Goal: Task Accomplishment & Management: Manage account settings

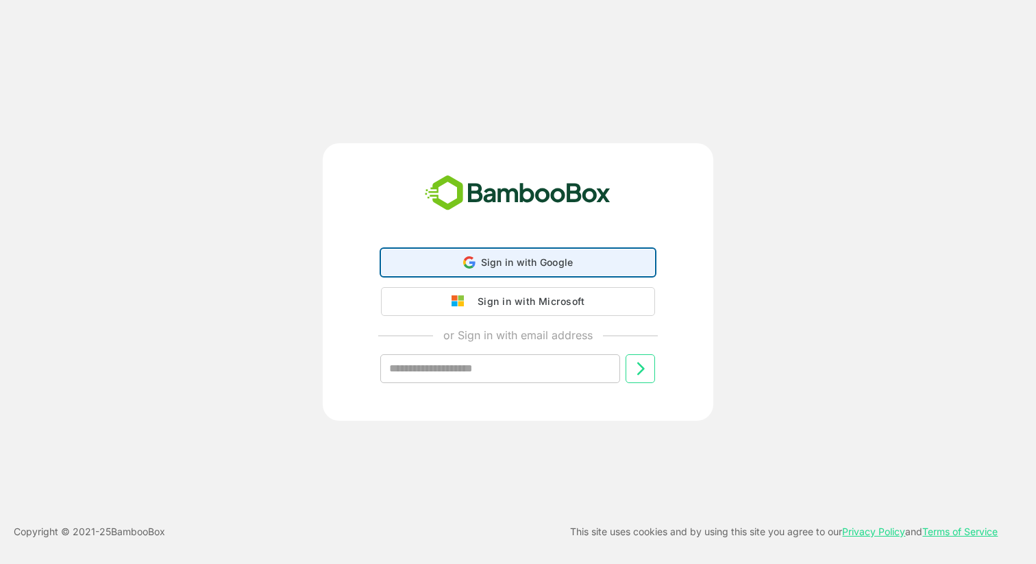
click at [507, 267] on span "Sign in with Google" at bounding box center [527, 262] width 93 height 12
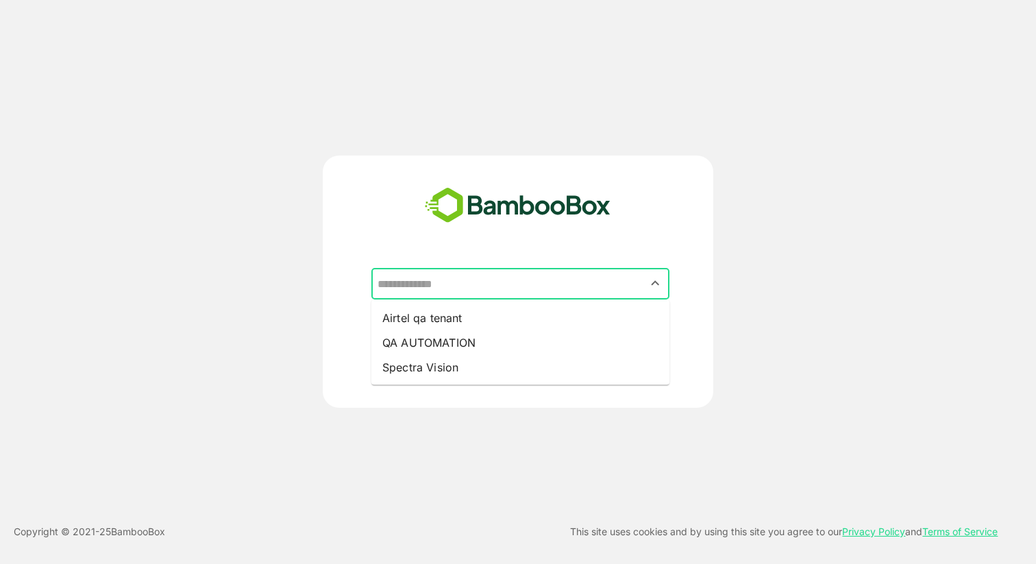
click at [472, 285] on input "text" at bounding box center [520, 284] width 293 height 26
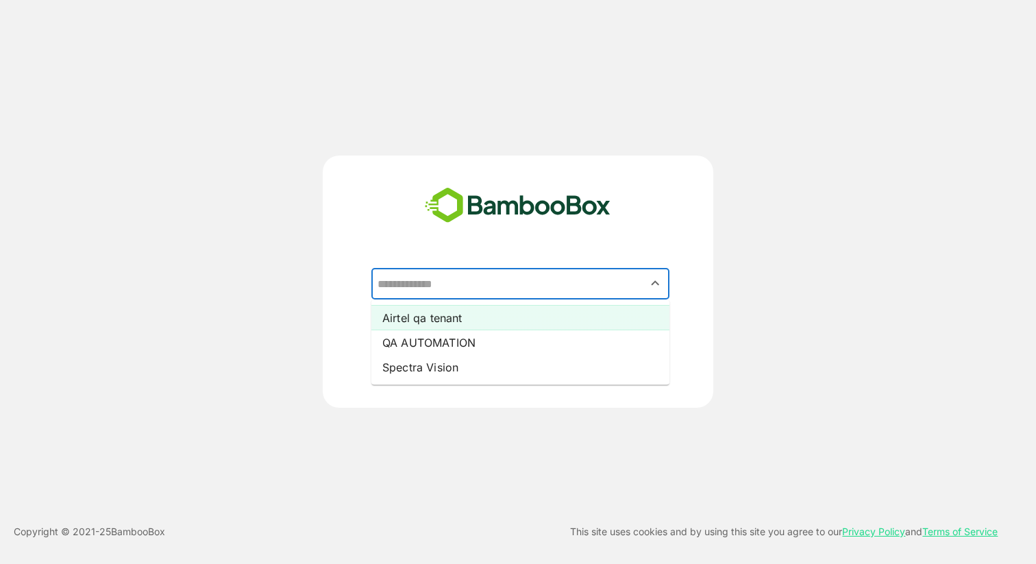
click at [454, 319] on li "Airtel qa tenant" at bounding box center [521, 318] width 298 height 25
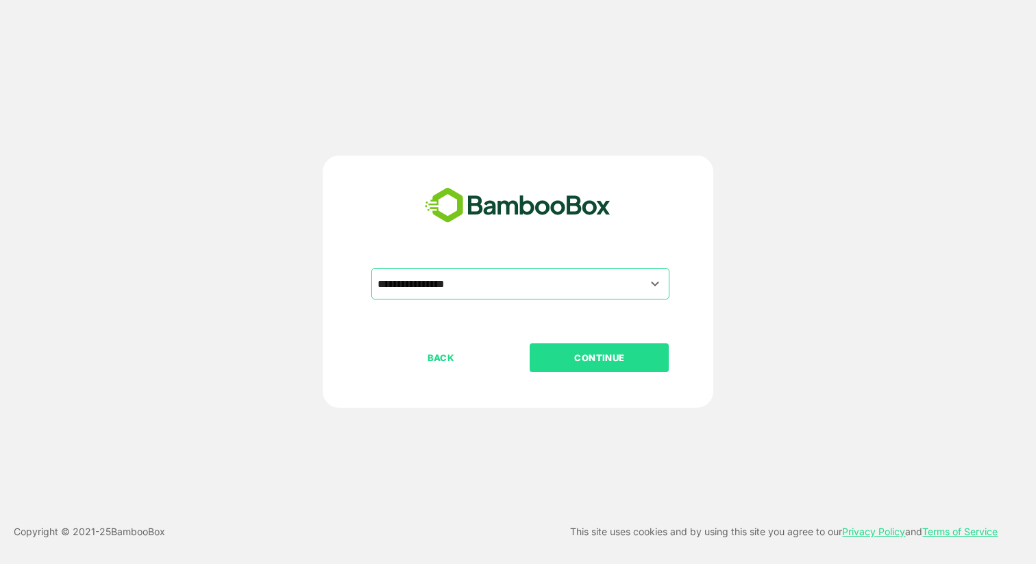
click at [563, 356] on p "CONTINUE" at bounding box center [599, 357] width 137 height 15
click at [596, 358] on p "CONTINUE" at bounding box center [599, 357] width 137 height 15
click at [585, 354] on p "CONTINUE" at bounding box center [599, 357] width 137 height 15
click at [591, 358] on p "CONTINUE" at bounding box center [599, 357] width 137 height 15
click at [465, 289] on input "**********" at bounding box center [520, 284] width 293 height 26
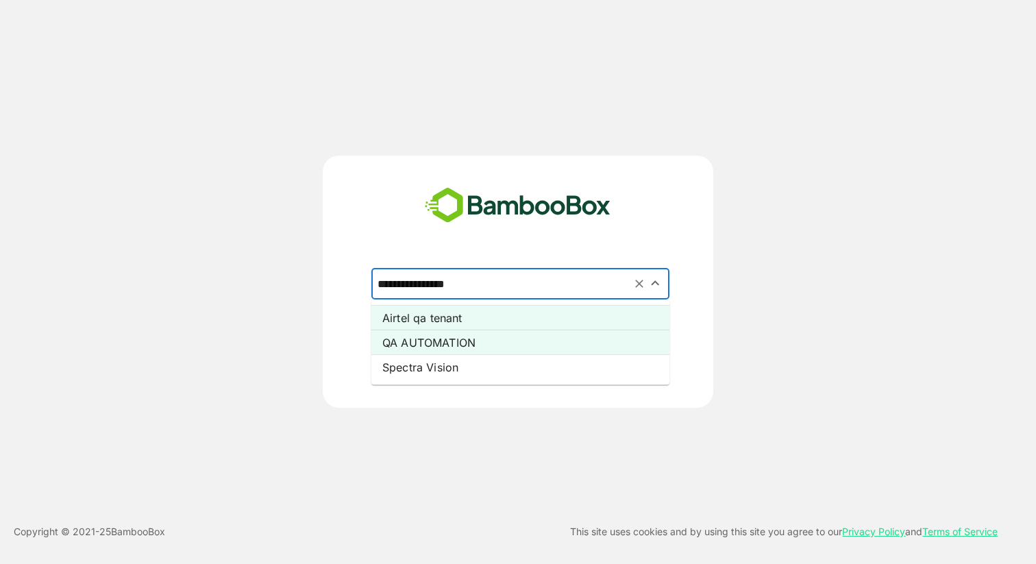
click at [449, 341] on li "QA AUTOMATION" at bounding box center [521, 342] width 298 height 25
type input "**********"
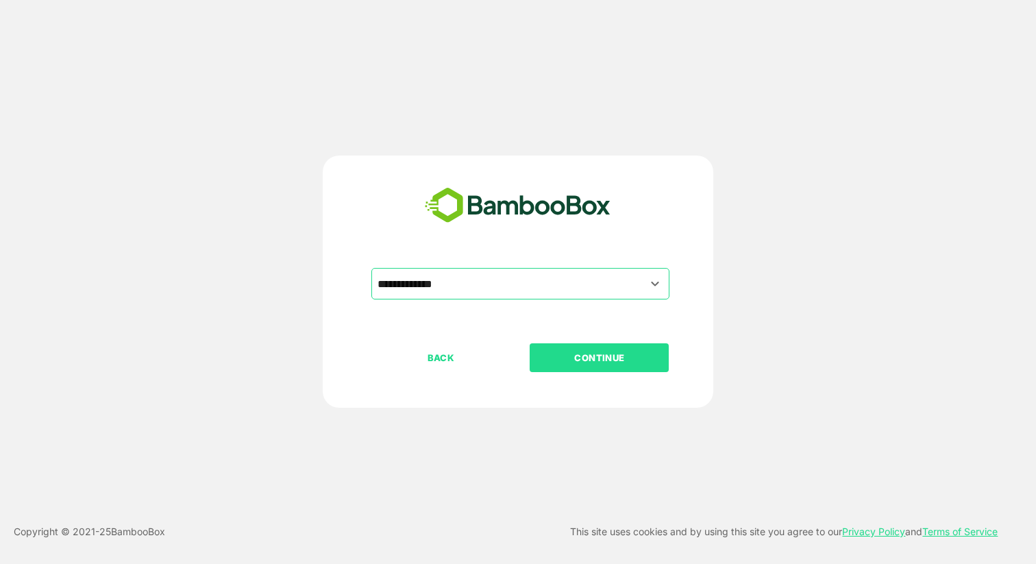
click at [574, 365] on button "CONTINUE" at bounding box center [599, 357] width 139 height 29
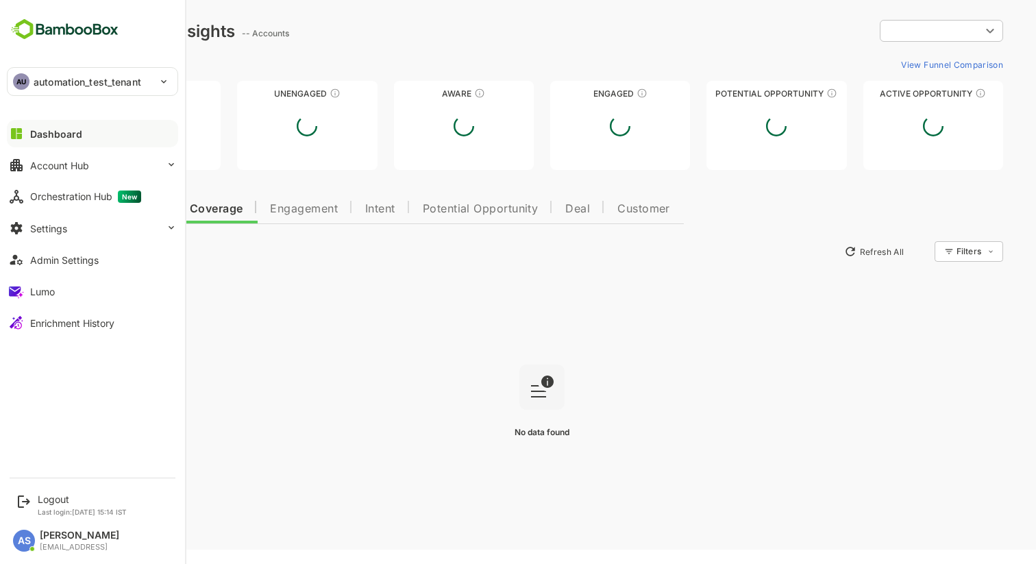
type input "**********"
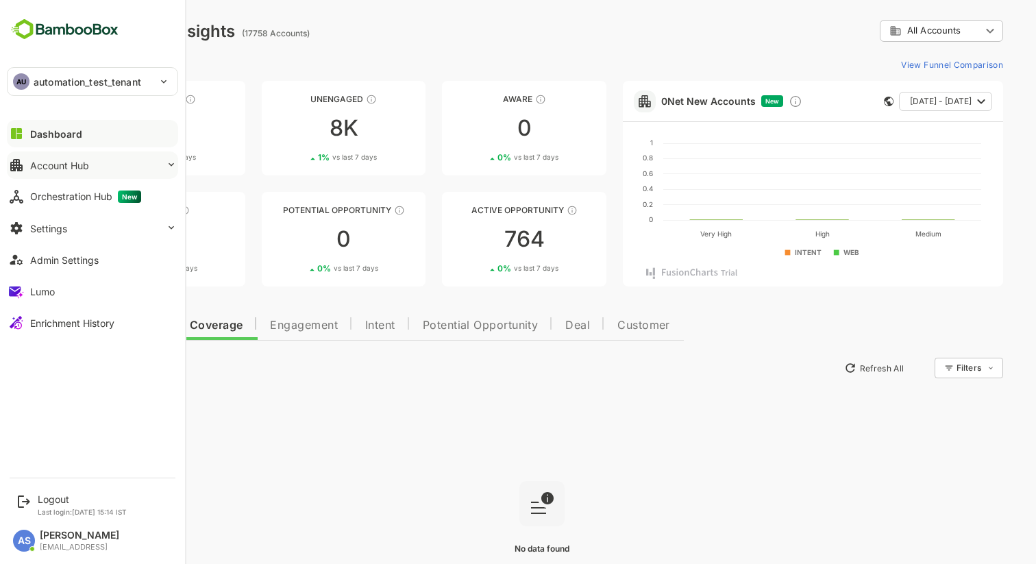
click at [90, 168] on button "Account Hub" at bounding box center [92, 164] width 171 height 27
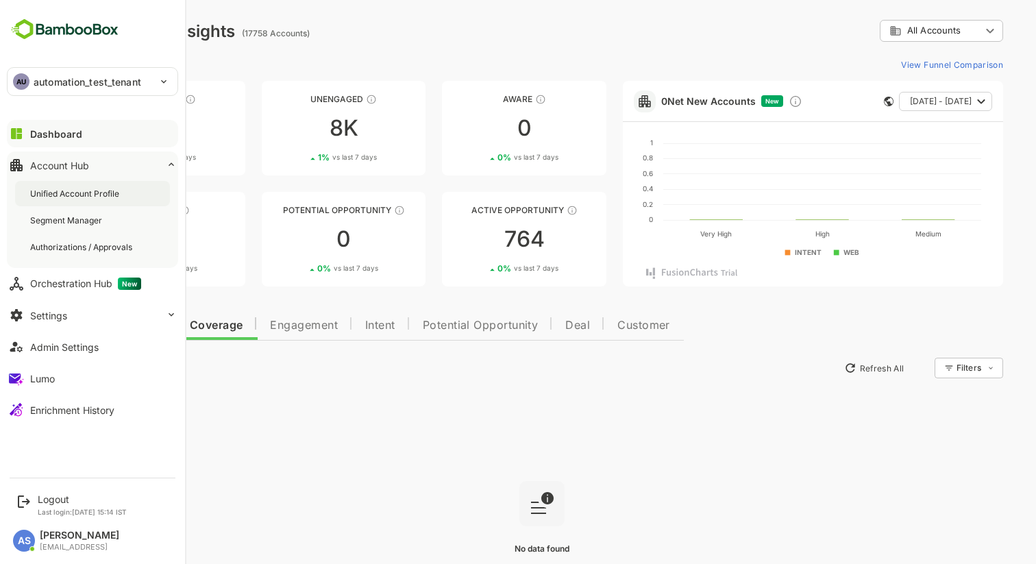
click at [79, 197] on div "Unified Account Profile" at bounding box center [76, 194] width 92 height 12
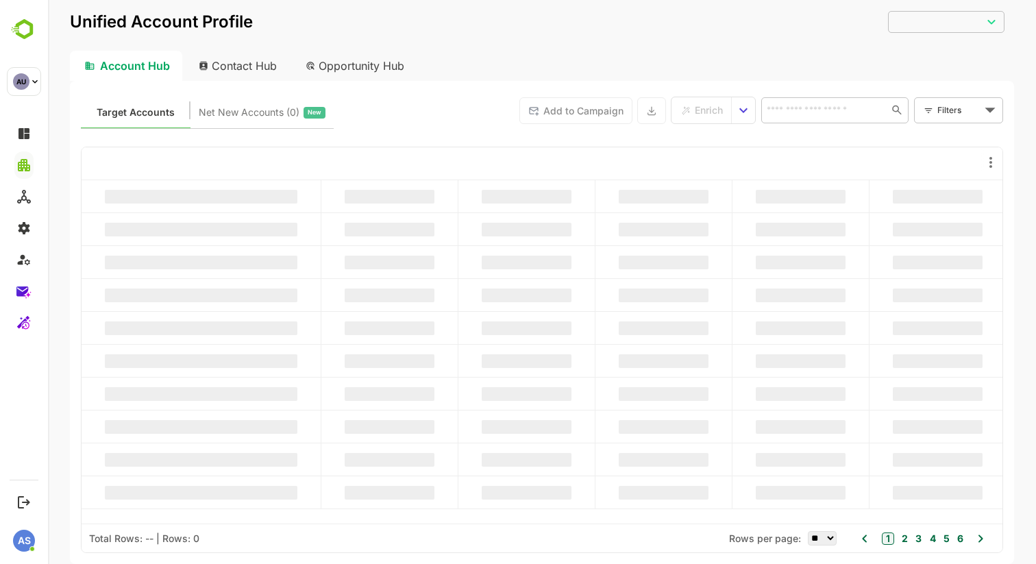
type input "**********"
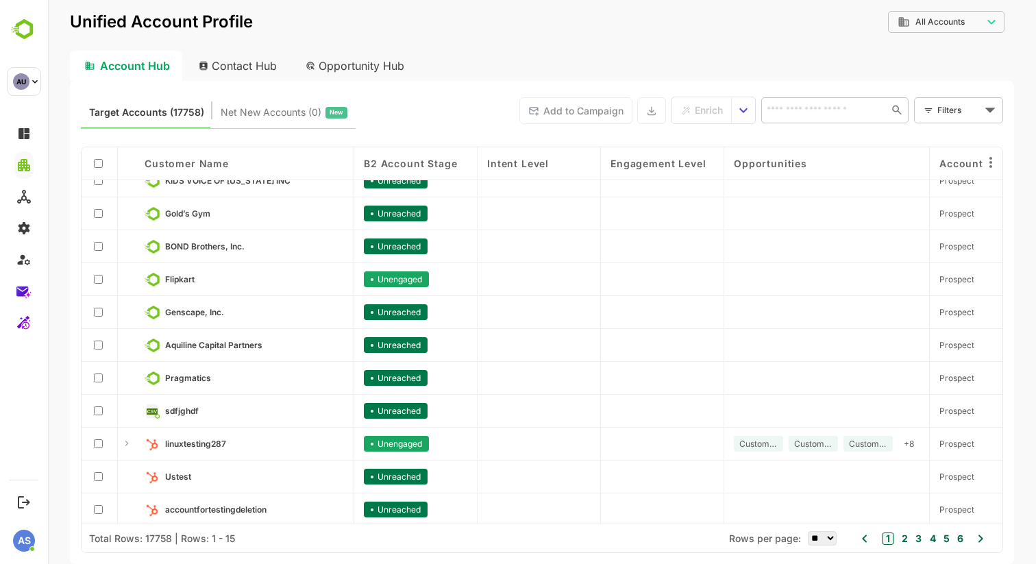
scroll to position [154, 0]
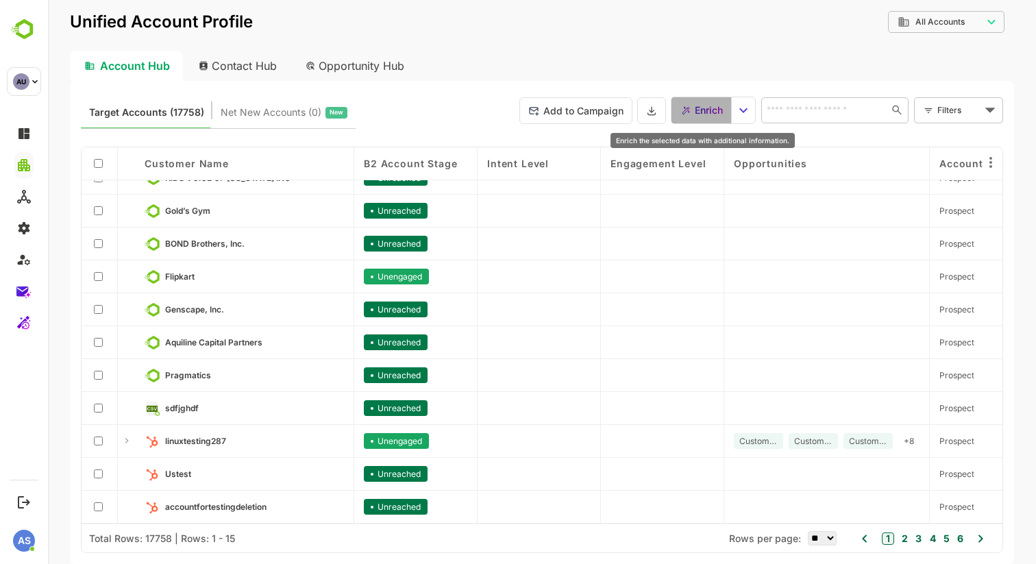
click at [711, 108] on span "Enrich" at bounding box center [709, 110] width 28 height 18
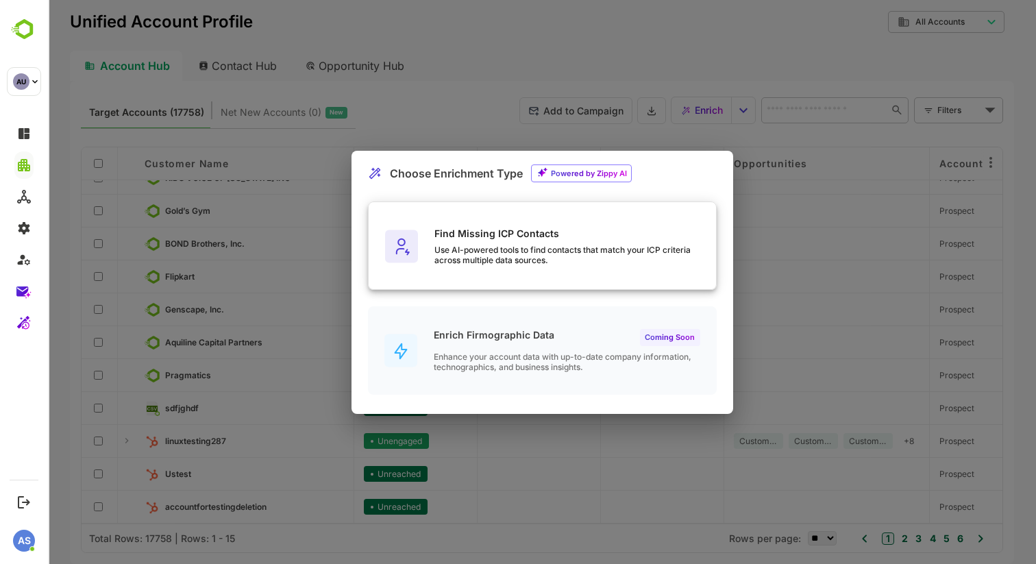
click at [548, 258] on div "Use AI-powered tools to find contacts that match your ICP criteria across multi…" at bounding box center [576, 255] width 282 height 21
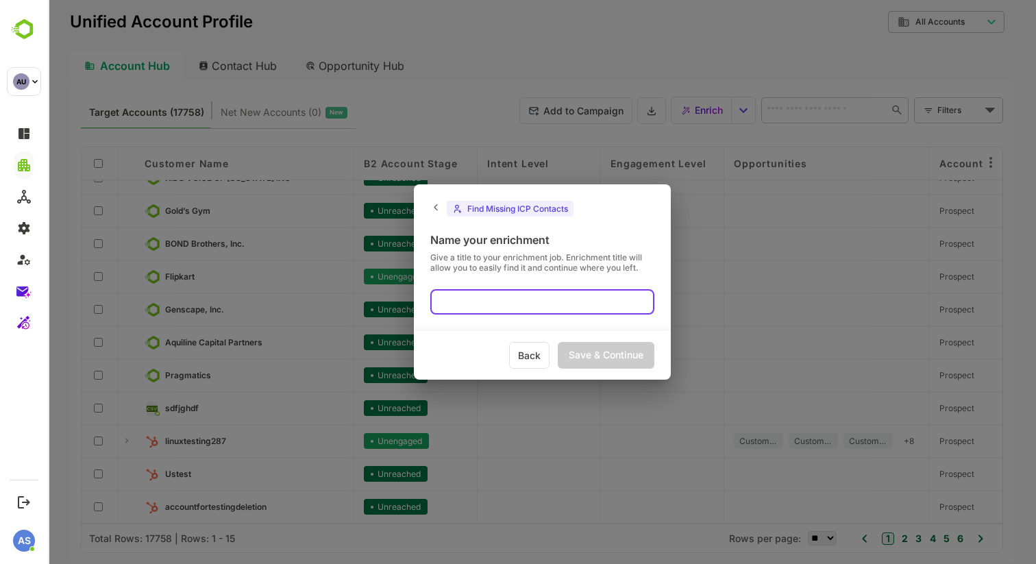
click at [509, 304] on input "text" at bounding box center [542, 301] width 224 height 25
type input "*******"
click at [577, 353] on div "Save & Continue" at bounding box center [606, 355] width 97 height 27
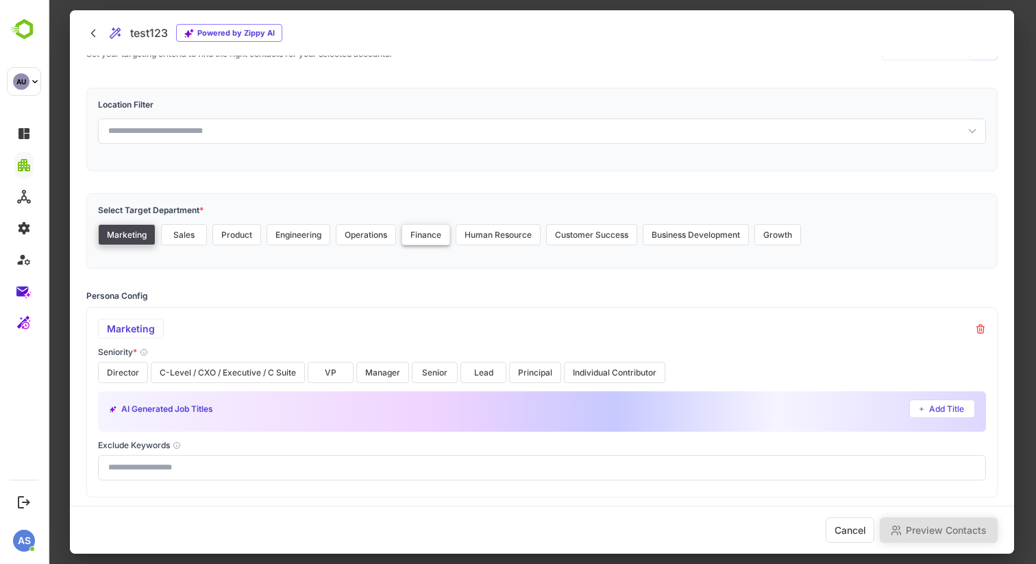
scroll to position [0, 0]
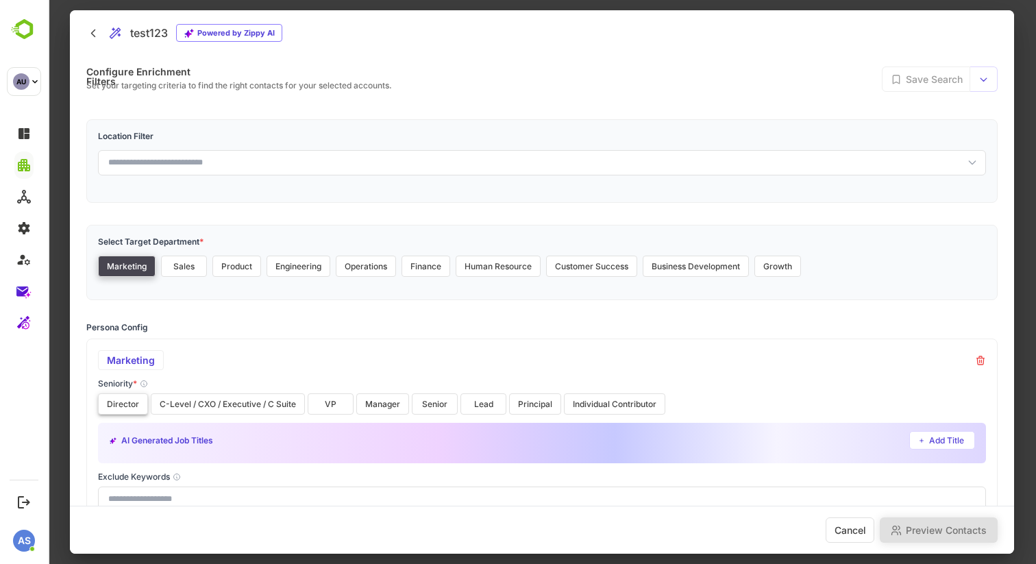
click at [134, 407] on button "Director" at bounding box center [123, 403] width 50 height 21
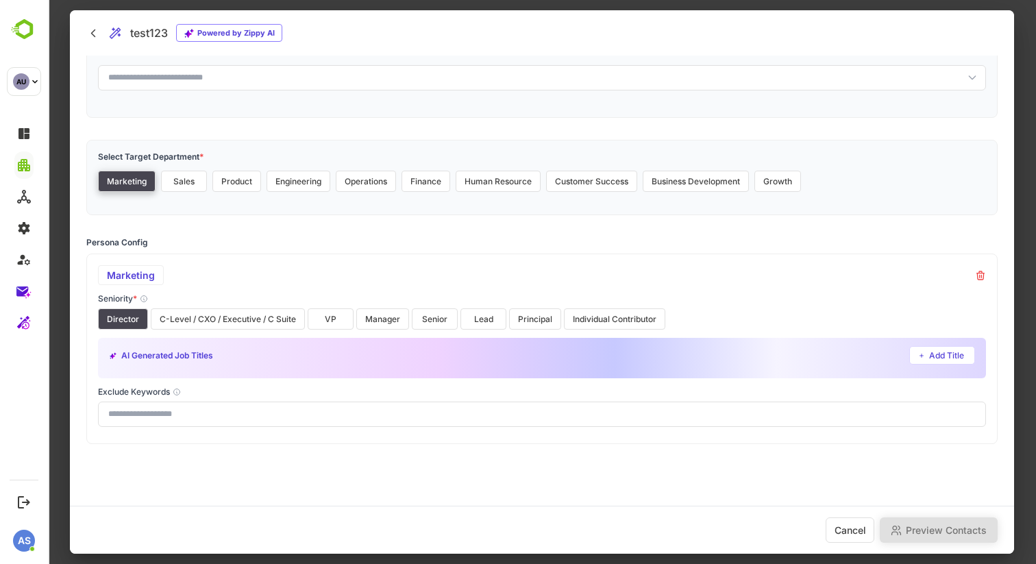
scroll to position [85, 0]
click at [206, 316] on button "C-Level / CXO / Executive / C Suite" at bounding box center [228, 318] width 154 height 21
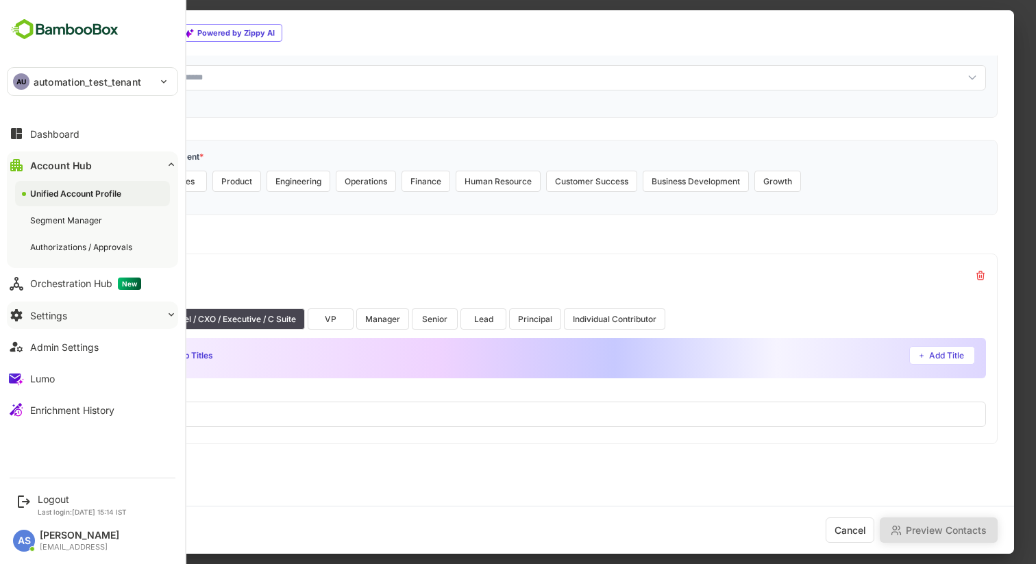
click at [69, 320] on button "Settings" at bounding box center [92, 315] width 171 height 27
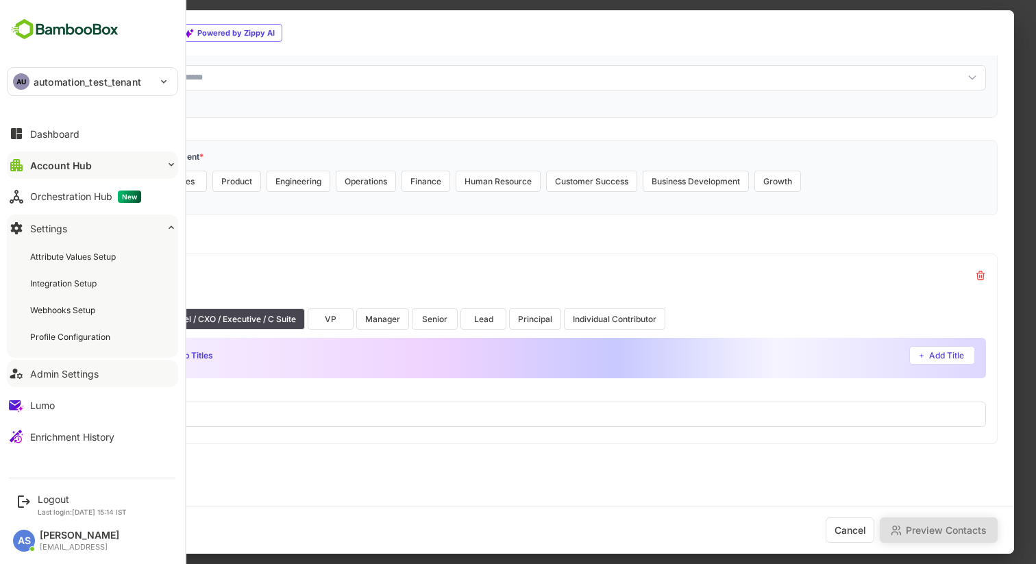
click at [69, 375] on div "Admin Settings" at bounding box center [64, 374] width 69 height 12
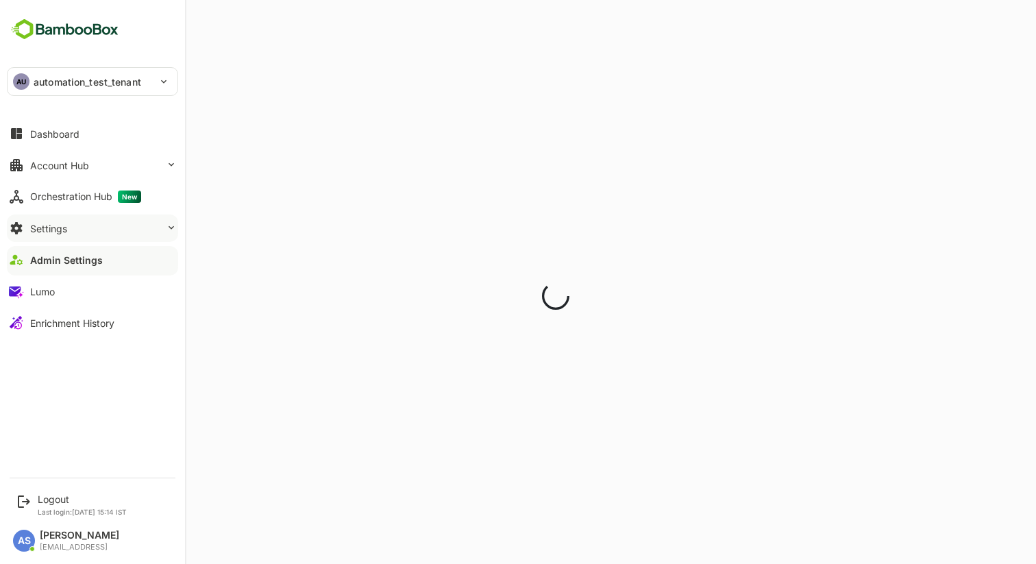
click at [72, 226] on button "Settings" at bounding box center [92, 228] width 171 height 27
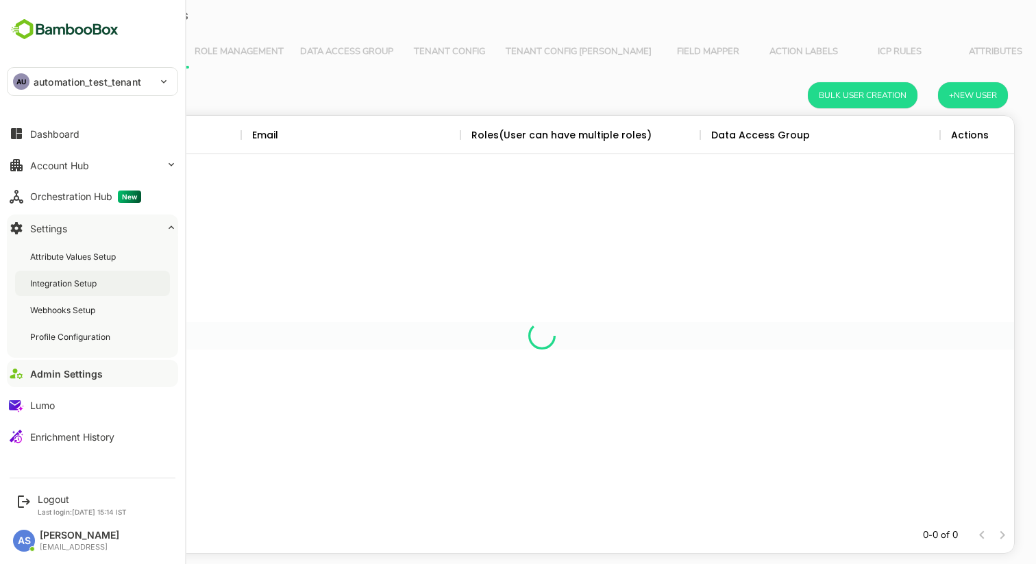
scroll to position [402, 945]
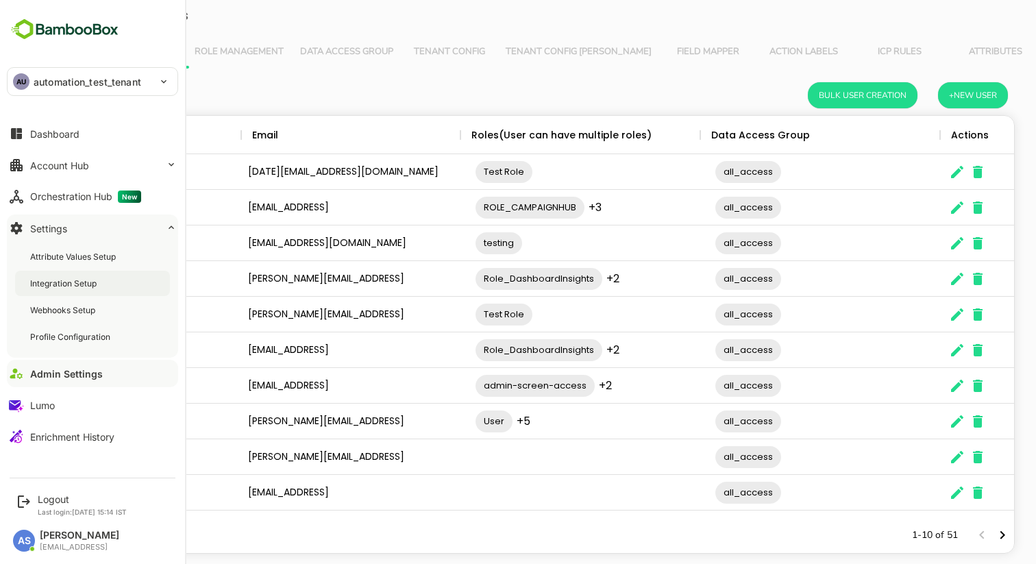
click at [62, 283] on div "Integration Setup" at bounding box center [64, 284] width 69 height 12
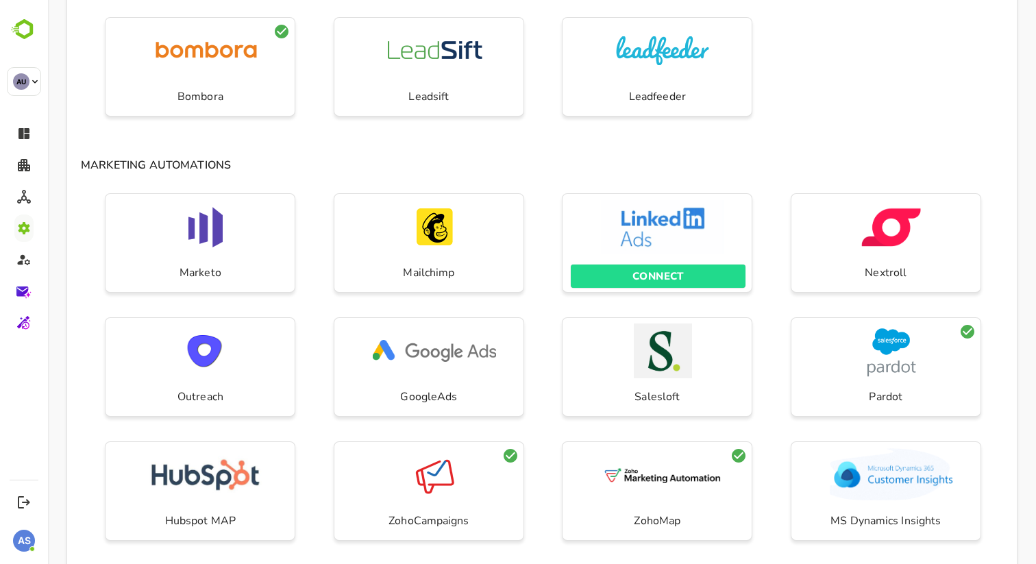
scroll to position [469, 0]
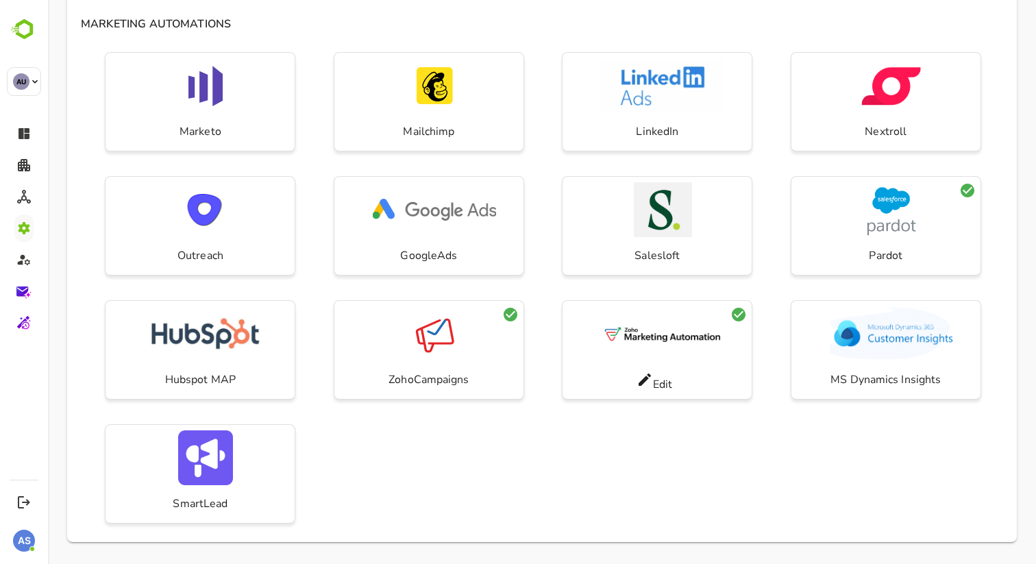
click at [597, 340] on div "button" at bounding box center [662, 335] width 189 height 58
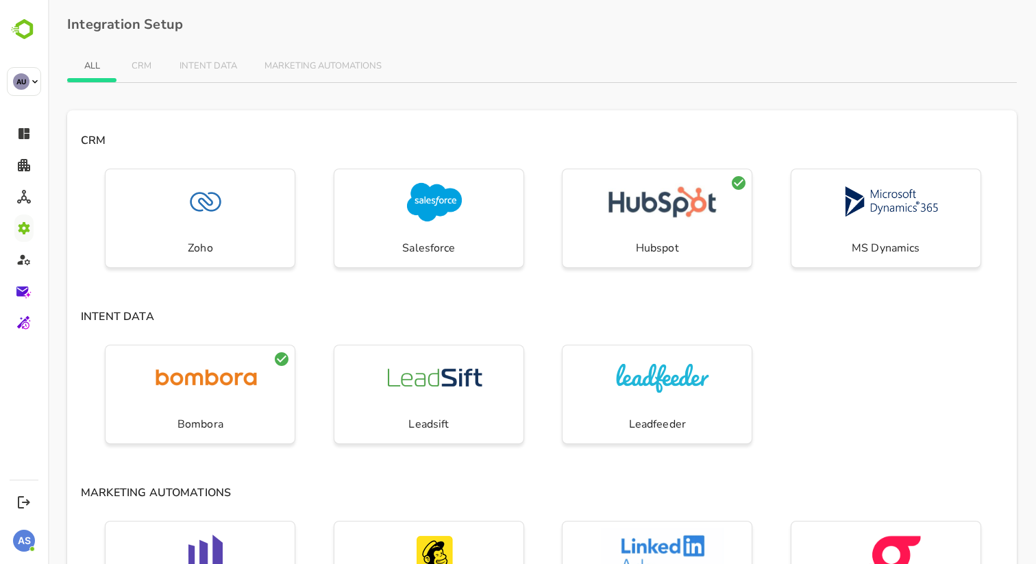
scroll to position [63, 0]
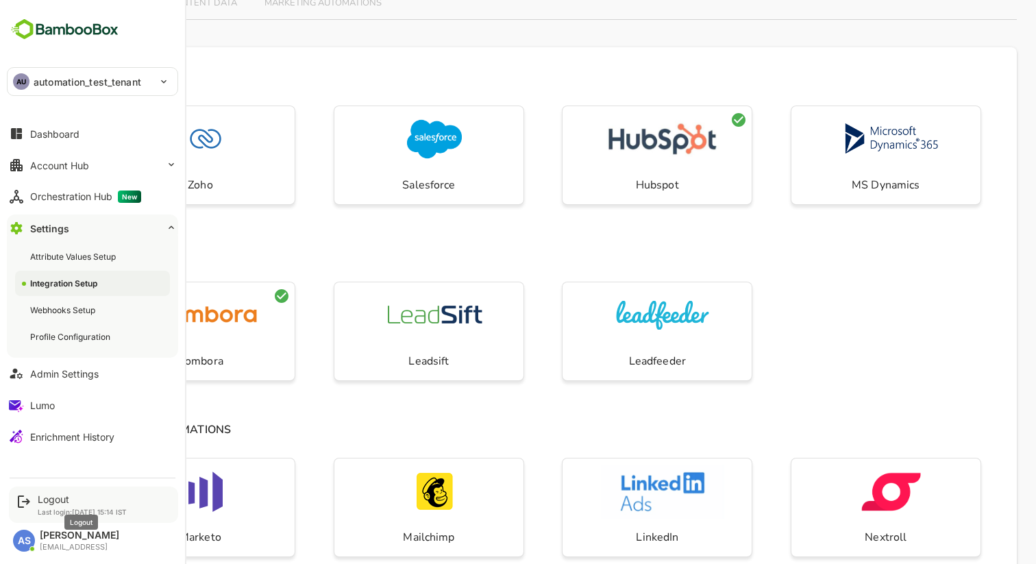
click at [49, 500] on div "Logout" at bounding box center [82, 500] width 89 height 12
